Goal: Information Seeking & Learning: Learn about a topic

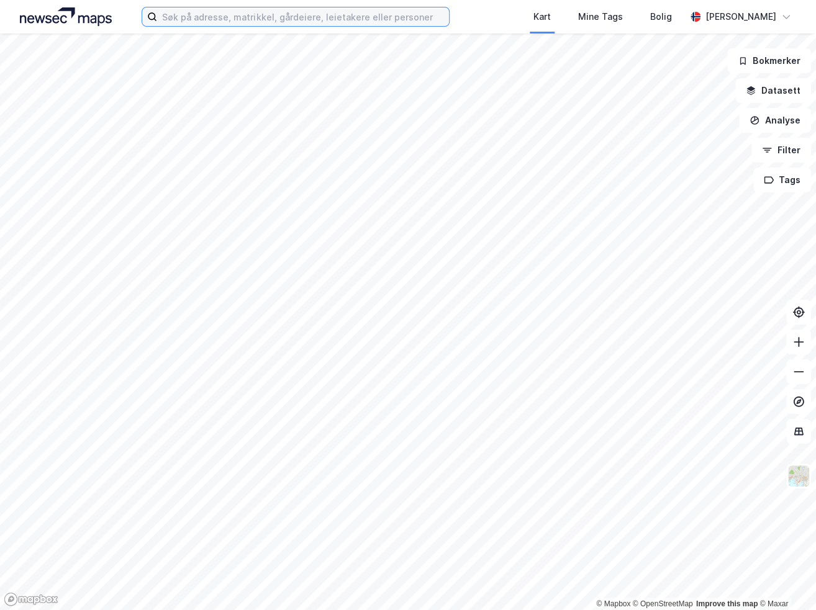
click at [220, 23] on input at bounding box center [303, 16] width 292 height 19
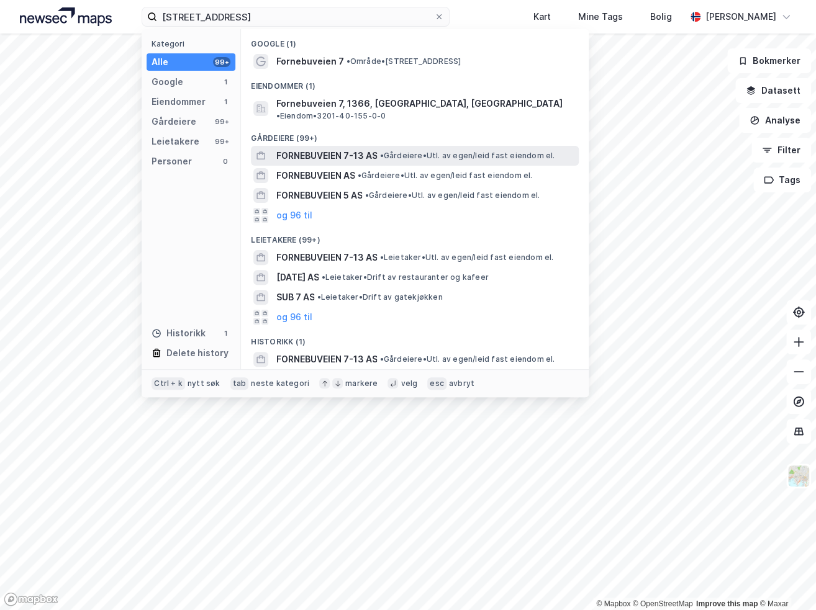
click at [335, 148] on span "FORNEBUVEIEN 7-13 AS" at bounding box center [326, 155] width 101 height 15
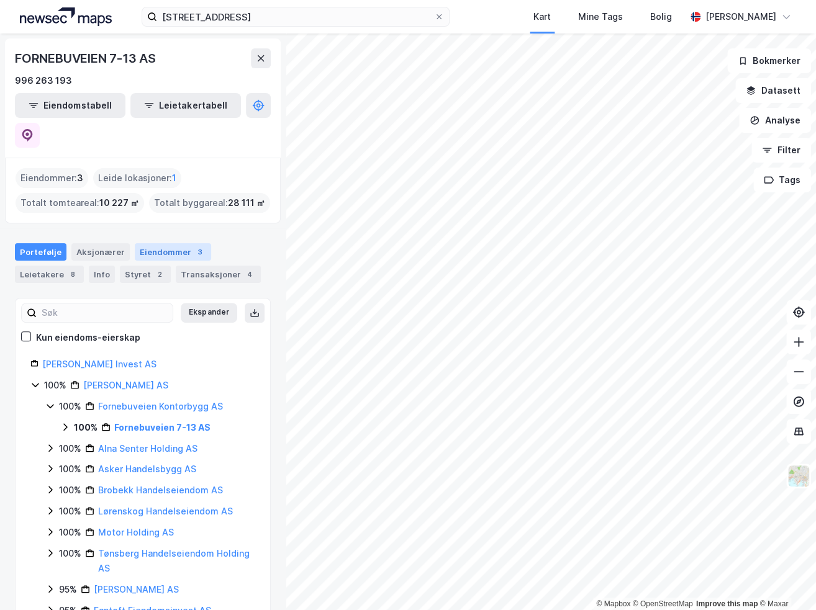
click at [155, 243] on div "Eiendommer 3" at bounding box center [173, 251] width 76 height 17
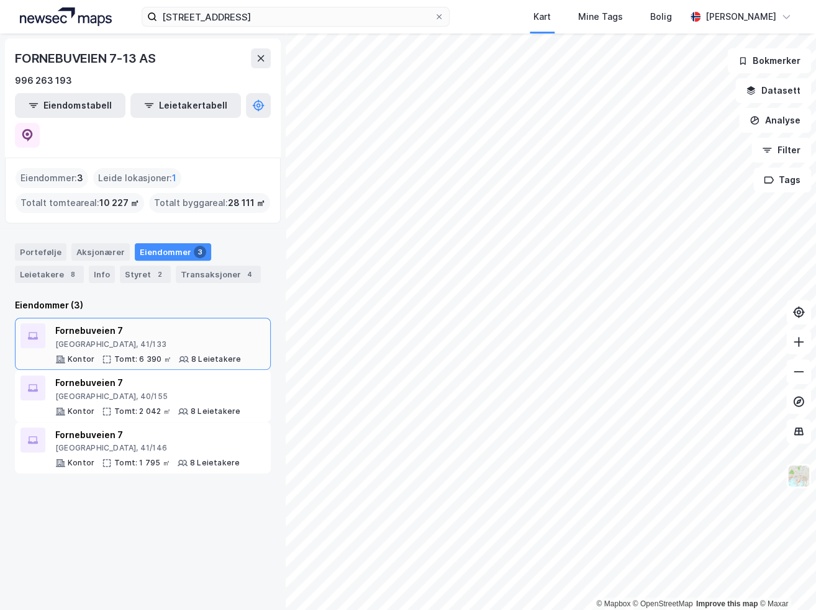
click at [115, 323] on div "Fornebuveien 7" at bounding box center [148, 330] width 186 height 15
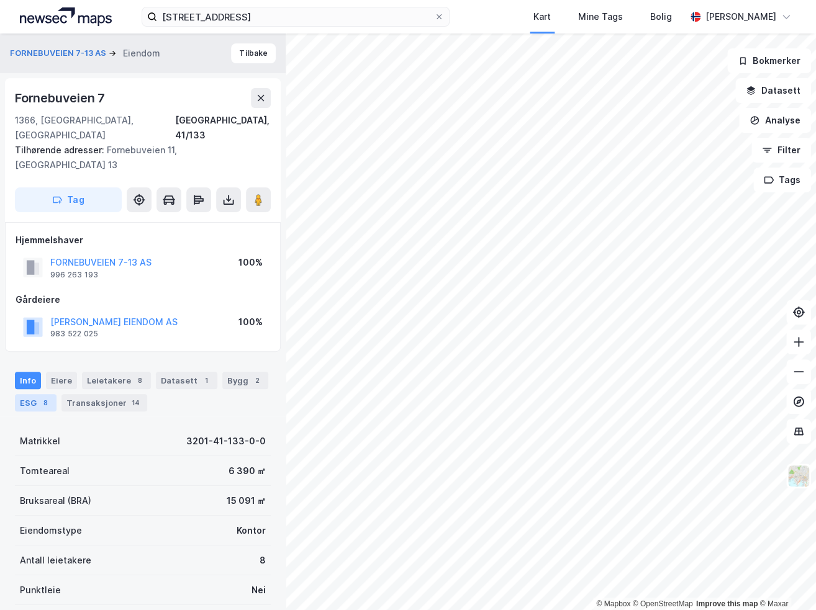
drag, startPoint x: 26, startPoint y: 376, endPoint x: 27, endPoint y: 369, distance: 6.9
click at [27, 394] on div "ESG 8" at bounding box center [36, 402] width 42 height 17
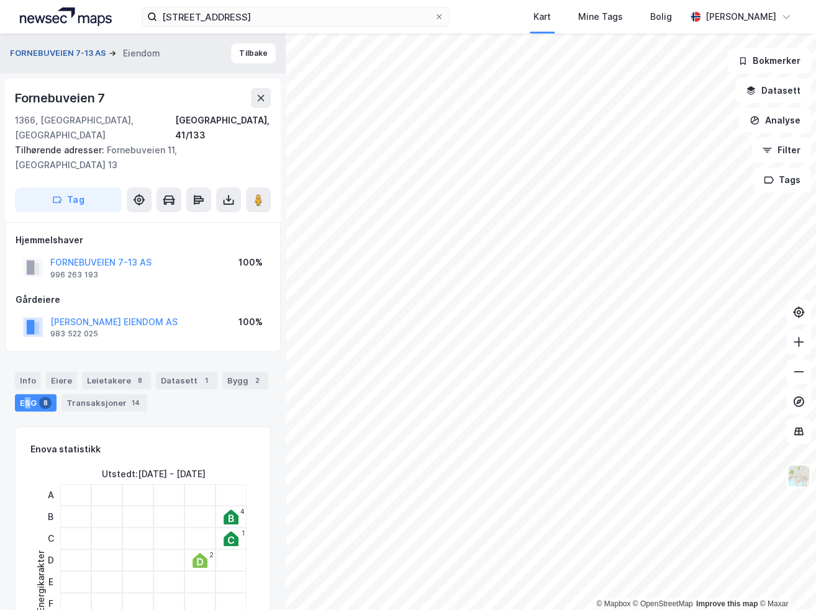
click at [74, 50] on button "FORNEBUVEIEN 7-13 AS" at bounding box center [59, 53] width 99 height 12
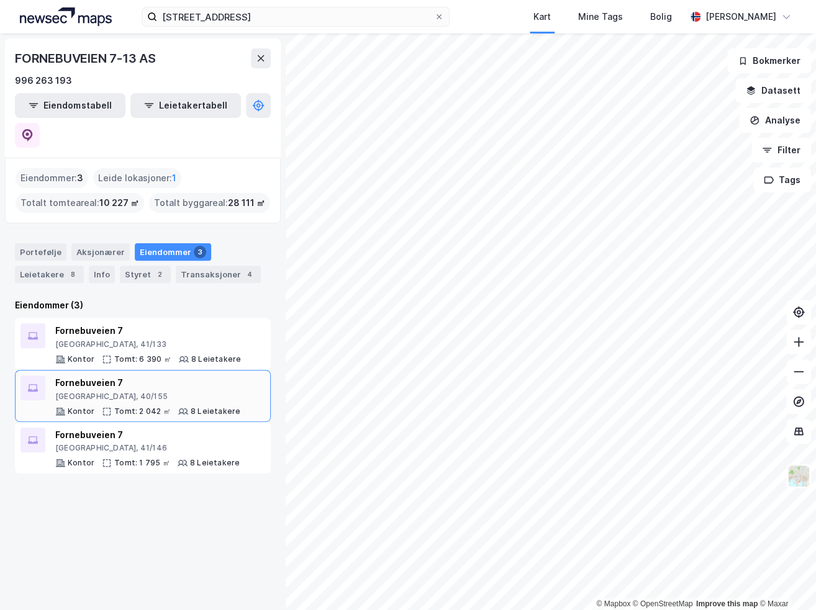
click at [73, 376] on div "Fornebuveien 7" at bounding box center [147, 383] width 185 height 15
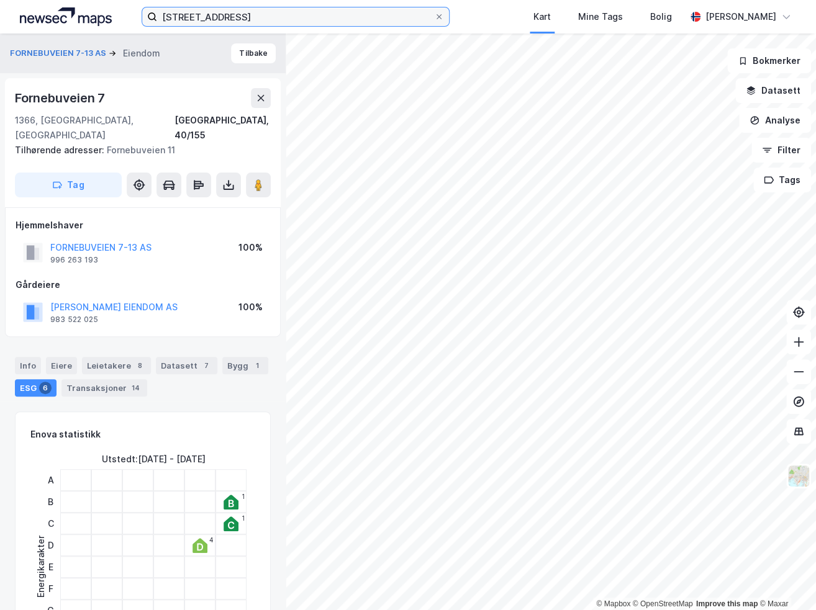
click at [286, 21] on input "[STREET_ADDRESS]" at bounding box center [295, 16] width 277 height 19
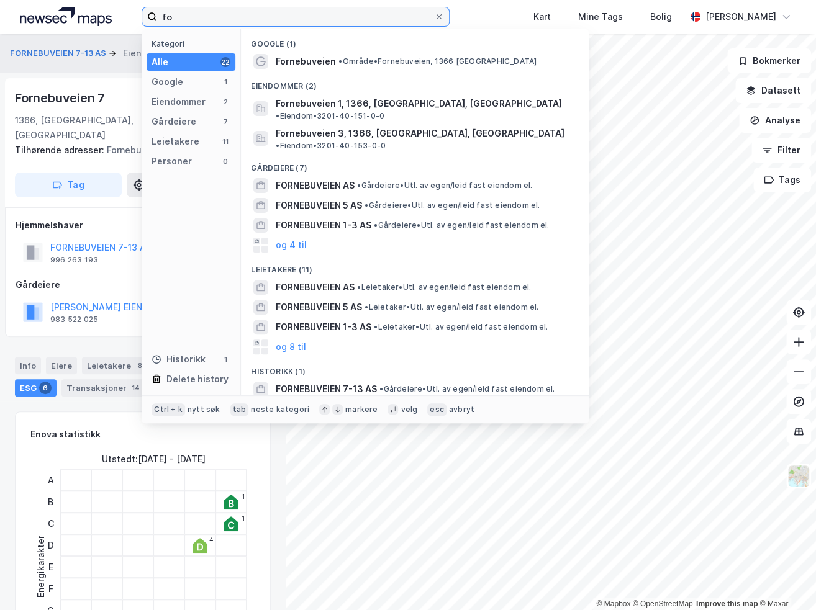
type input "f"
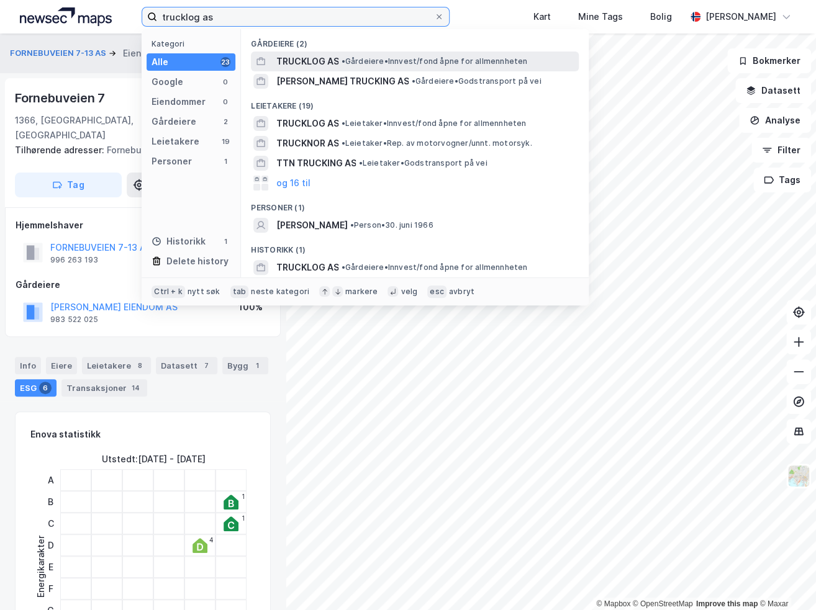
type input "trucklog as"
click at [344, 63] on span "•" at bounding box center [343, 60] width 4 height 9
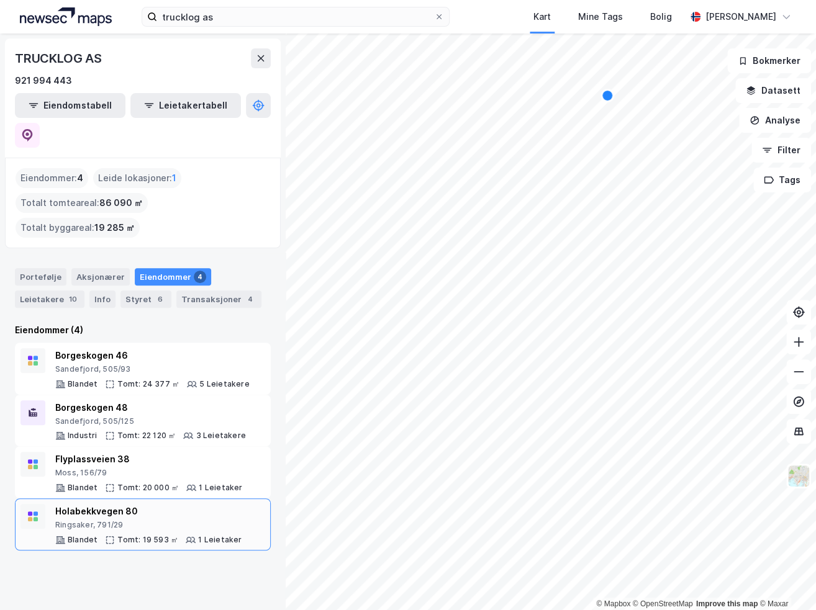
click at [120, 504] on div "Holabekkvegen 80" at bounding box center [148, 511] width 186 height 15
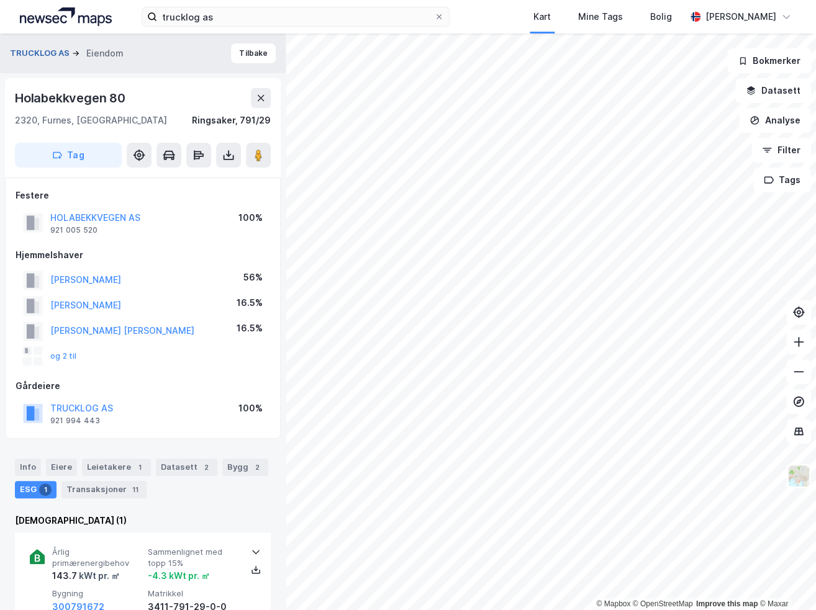
click at [50, 49] on button "TRUCKLOG AS" at bounding box center [41, 53] width 62 height 12
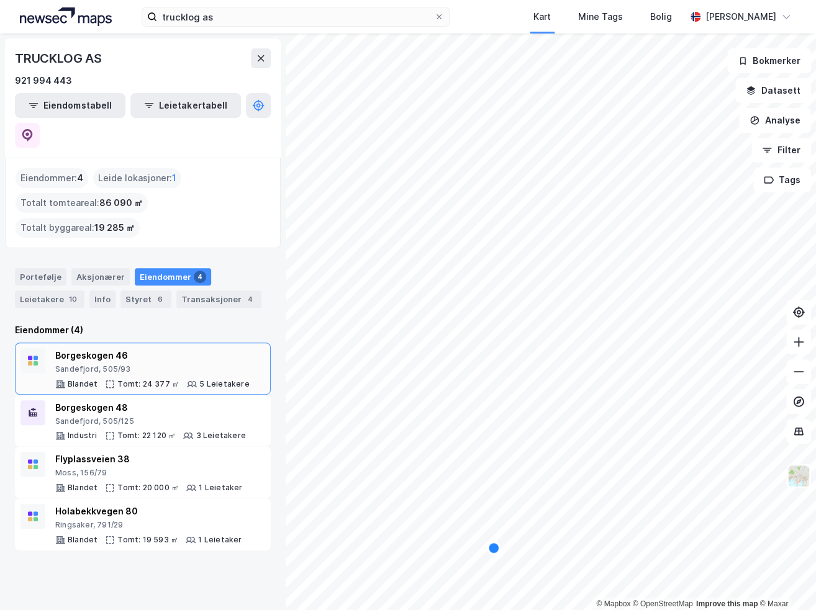
click at [91, 364] on div "Sandefjord, 505/93" at bounding box center [152, 369] width 194 height 10
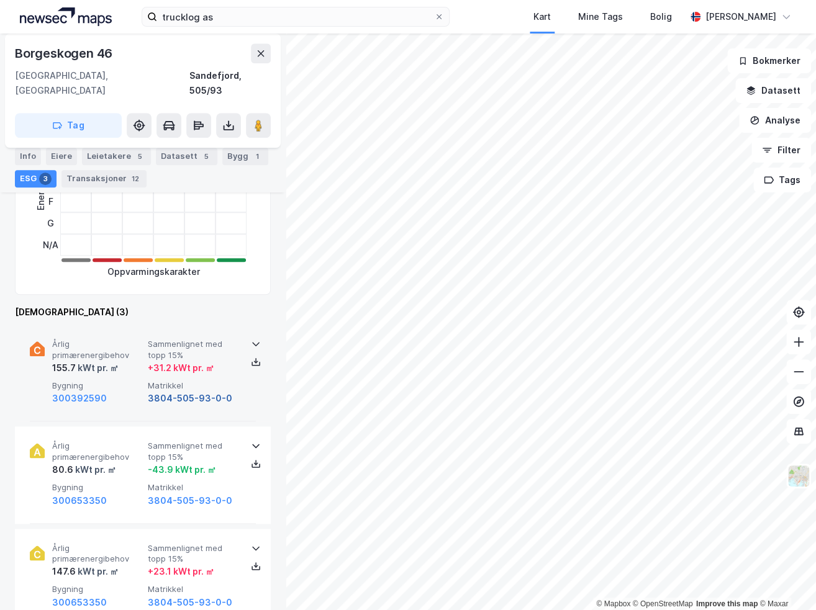
scroll to position [124, 0]
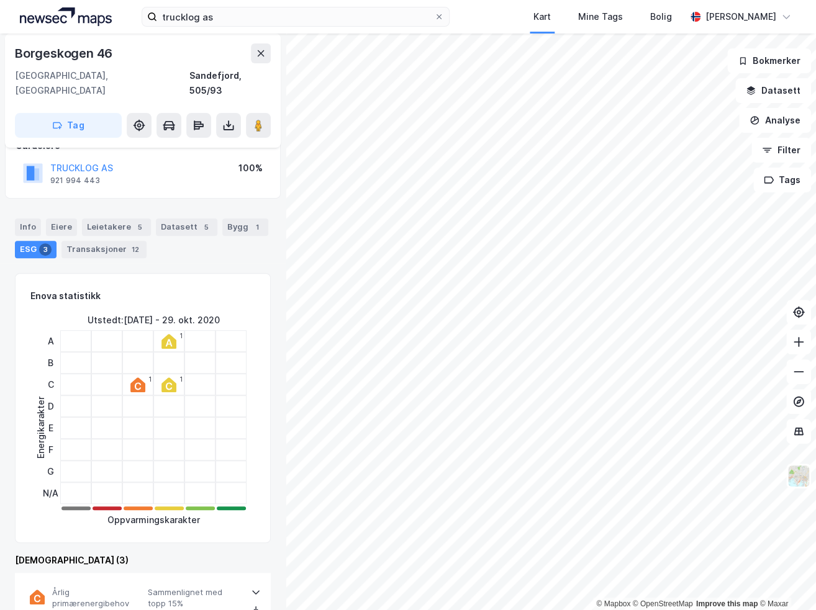
click at [166, 334] on icon at bounding box center [168, 341] width 15 height 15
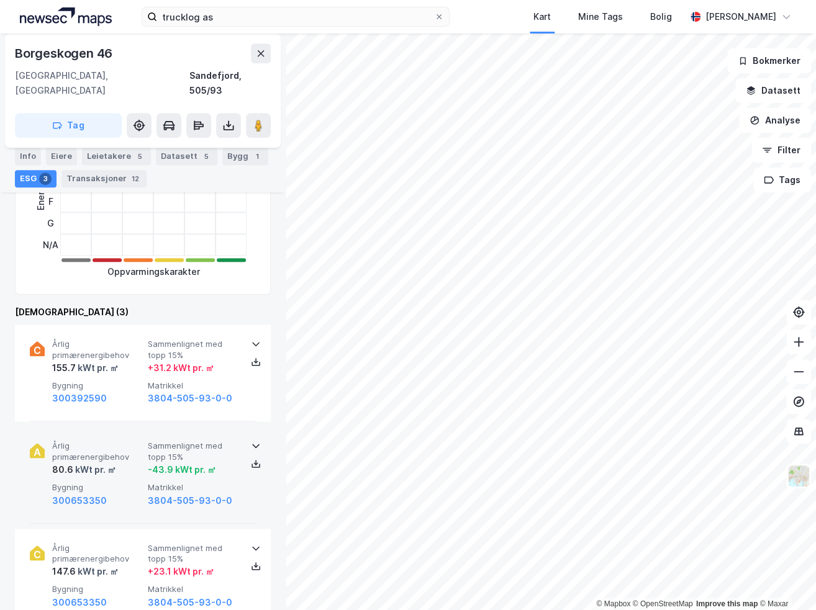
scroll to position [434, 0]
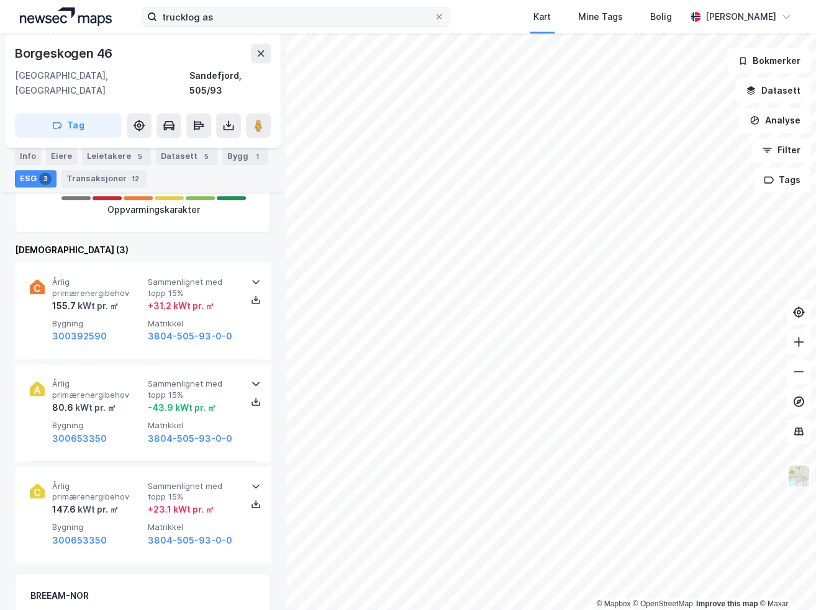
click at [444, 17] on span at bounding box center [439, 17] width 10 height 10
click at [434, 17] on input "trucklog as" at bounding box center [295, 16] width 277 height 19
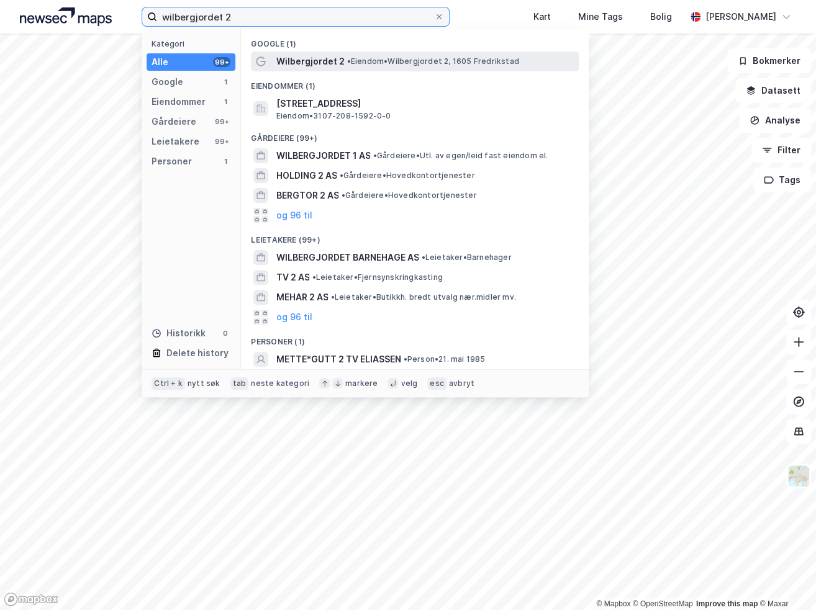
type input "wilbergjordet 2"
click at [291, 58] on span "Wilbergjordet 2" at bounding box center [310, 61] width 68 height 15
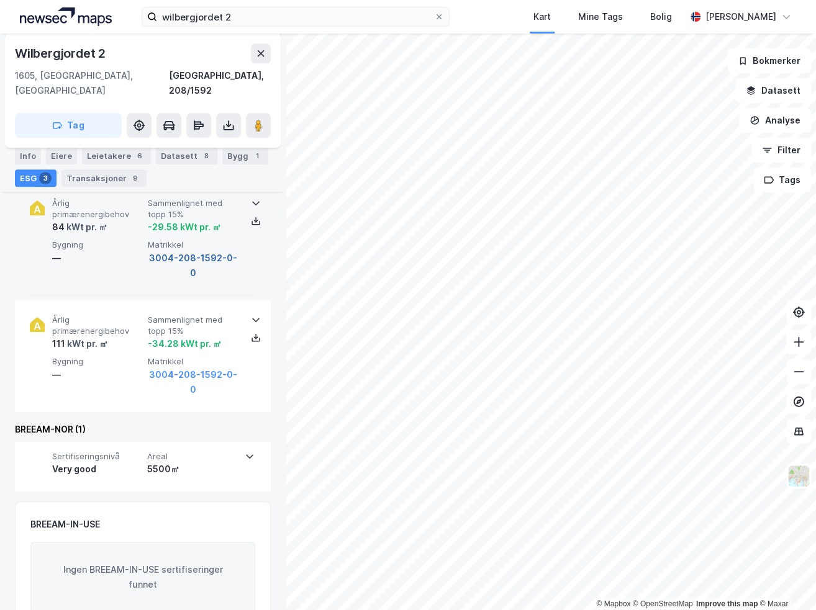
scroll to position [265, 0]
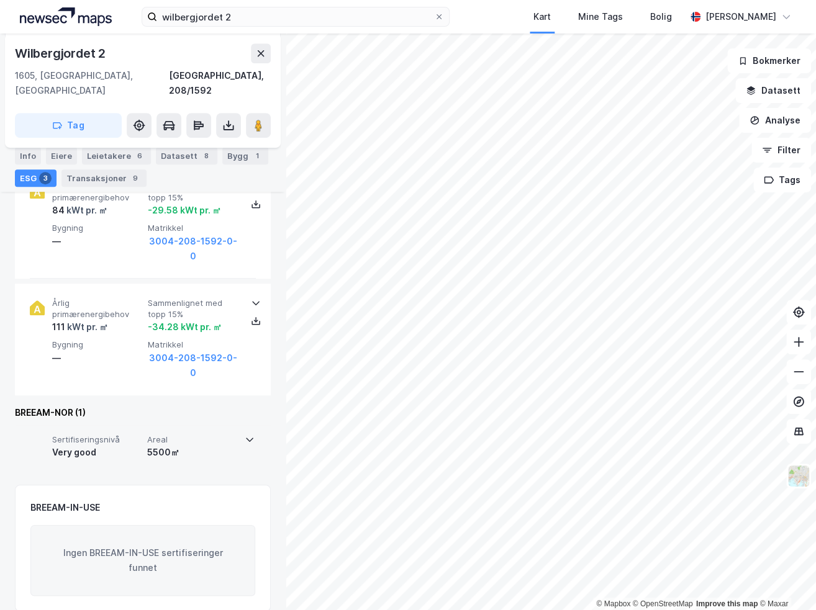
click at [248, 438] on icon at bounding box center [249, 440] width 7 height 4
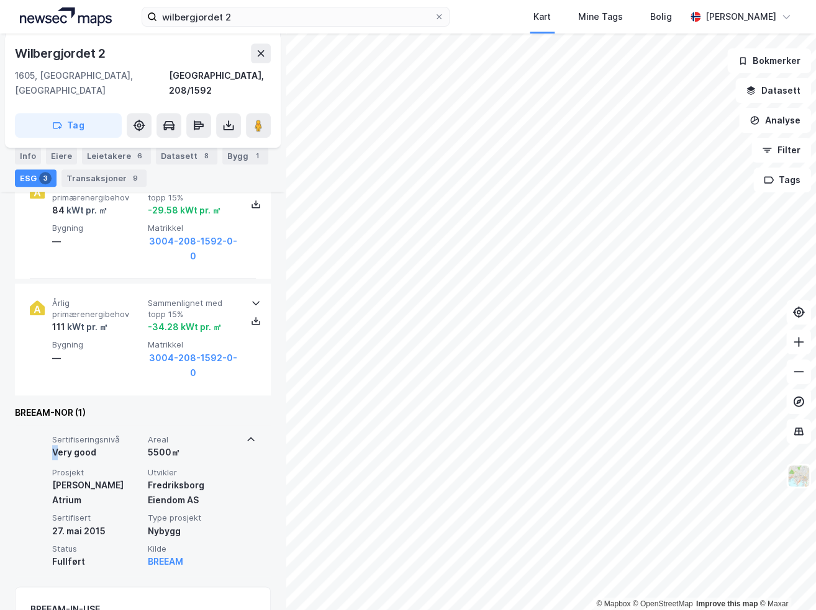
drag, startPoint x: 53, startPoint y: 431, endPoint x: 183, endPoint y: 420, distance: 130.3
click at [63, 434] on div "Sertifiseringsnivå Very good" at bounding box center [97, 446] width 91 height 25
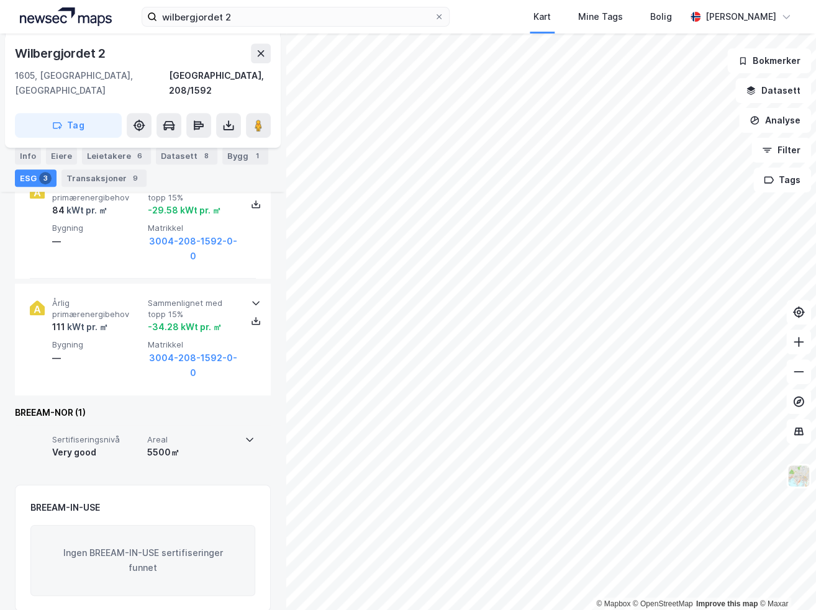
click at [164, 434] on span "Areal" at bounding box center [192, 439] width 90 height 11
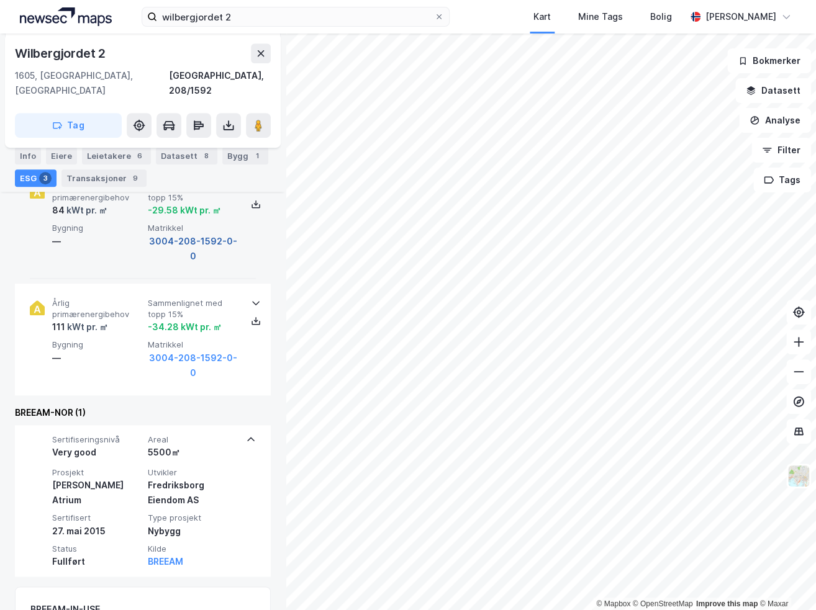
scroll to position [79, 0]
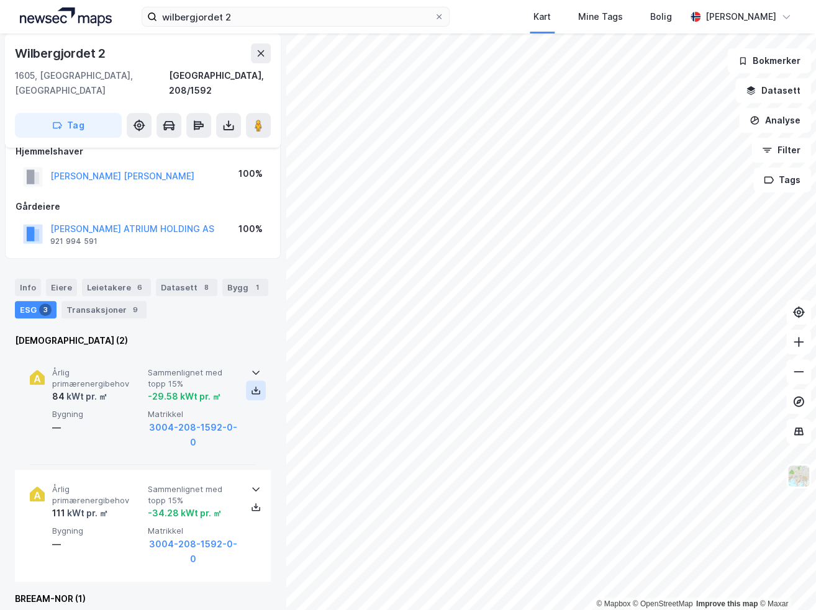
click at [253, 385] on icon at bounding box center [256, 390] width 10 height 10
